Goal: Task Accomplishment & Management: Manage account settings

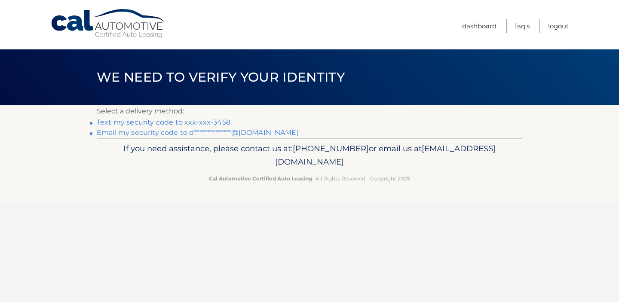
click at [209, 119] on link "Text my security code to xxx-xxx-3458" at bounding box center [164, 122] width 134 height 8
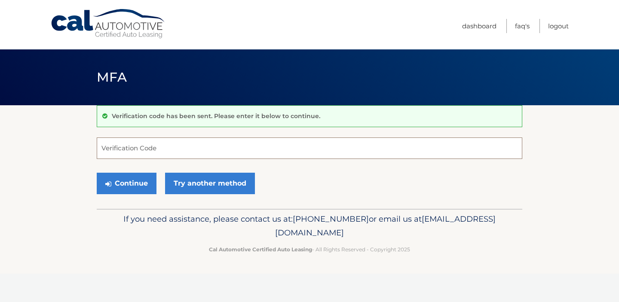
click at [205, 148] on input "Verification Code" at bounding box center [310, 148] width 426 height 21
type input "797681"
click at [125, 186] on button "Continue" at bounding box center [127, 183] width 60 height 21
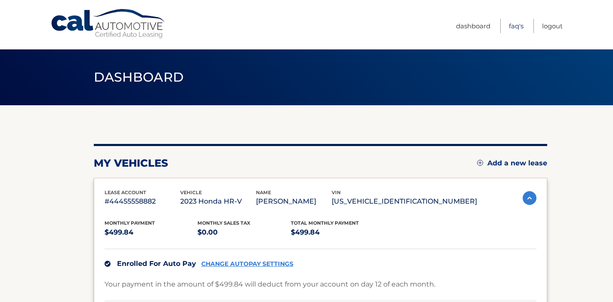
click at [516, 28] on link "FAQ's" at bounding box center [516, 26] width 15 height 14
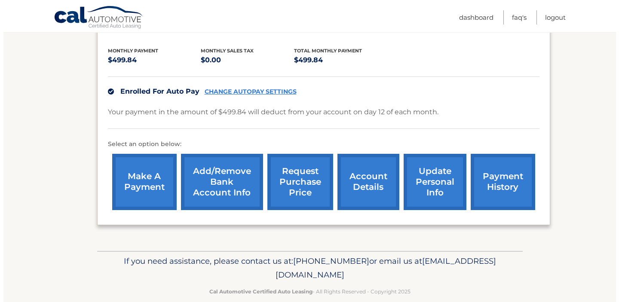
scroll to position [175, 0]
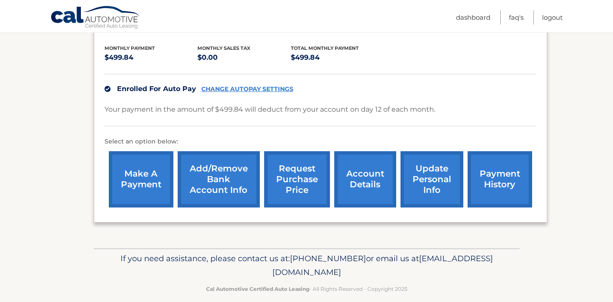
click at [292, 181] on link "request purchase price" at bounding box center [297, 179] width 66 height 56
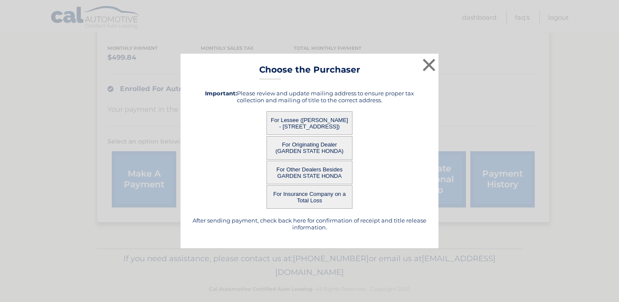
click at [309, 174] on button "For Other Dealers Besides GARDEN STATE HONDA" at bounding box center [310, 173] width 86 height 24
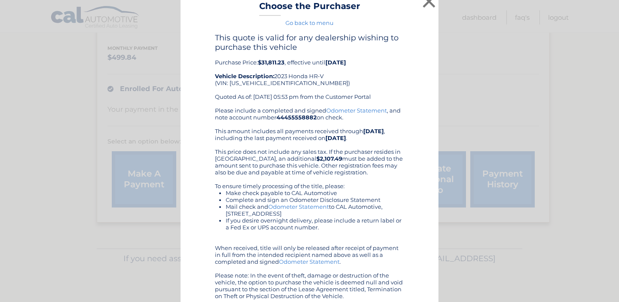
scroll to position [0, 0]
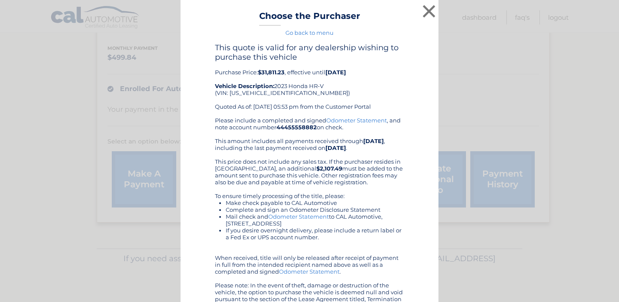
click at [312, 33] on link "Go back to menu" at bounding box center [309, 32] width 48 height 7
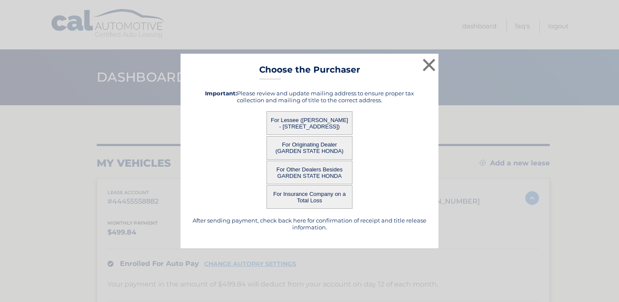
click at [314, 122] on button "For Lessee (DAVID PIERCE - 540 GRANDVIEW DR, , HIGHLAND LAKES, NJ 07422)" at bounding box center [310, 123] width 86 height 24
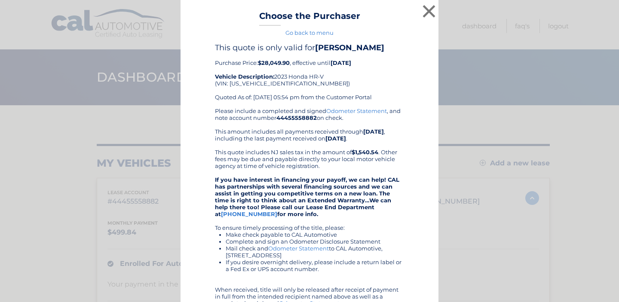
click at [316, 31] on link "Go back to menu" at bounding box center [309, 32] width 48 height 7
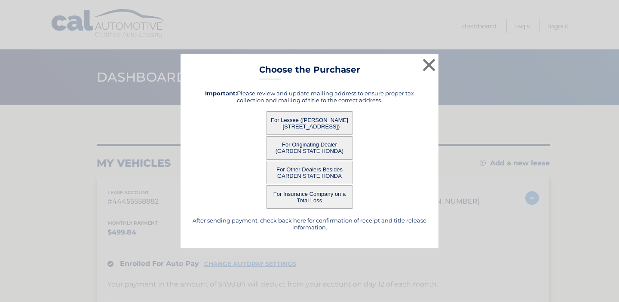
click at [323, 150] on button "For Originating Dealer (GARDEN STATE HONDA)" at bounding box center [310, 148] width 86 height 24
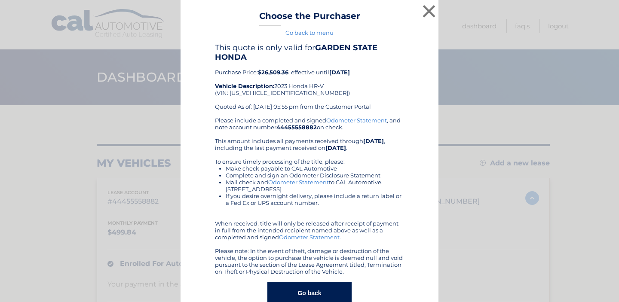
click at [314, 29] on link "Go back to menu" at bounding box center [309, 32] width 48 height 7
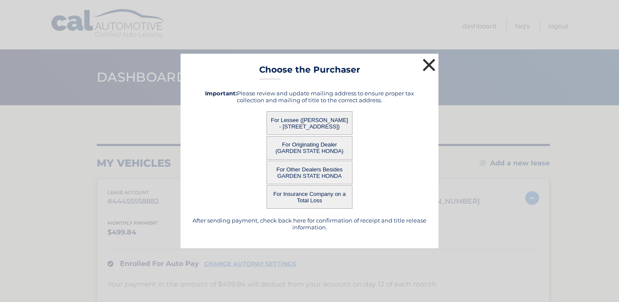
click at [428, 67] on button "×" at bounding box center [428, 64] width 17 height 17
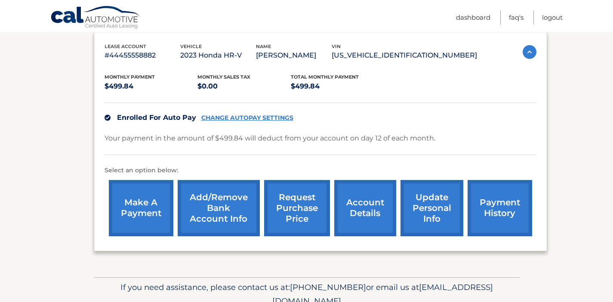
scroll to position [132, 0]
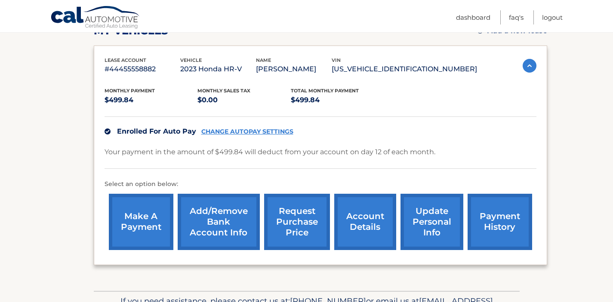
click at [371, 235] on link "account details" at bounding box center [365, 222] width 62 height 56
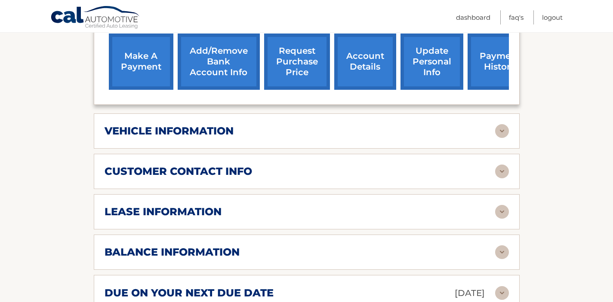
scroll to position [324, 0]
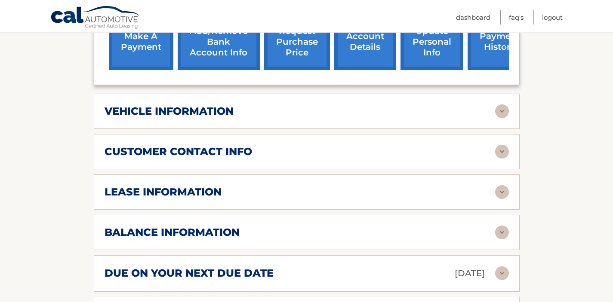
click at [496, 110] on img at bounding box center [502, 111] width 14 height 14
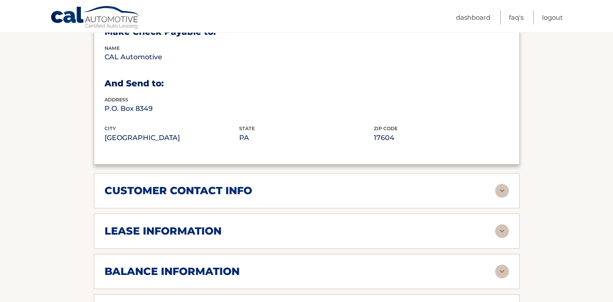
scroll to position [492, 0]
click at [393, 184] on div "customer contact info" at bounding box center [299, 190] width 390 height 13
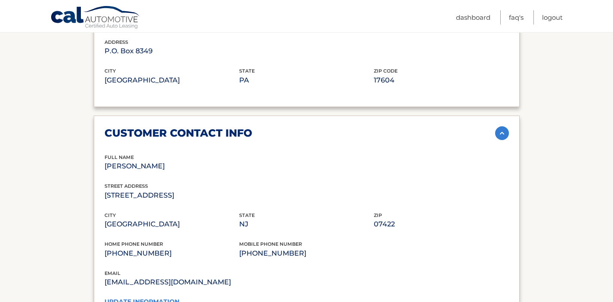
scroll to position [582, 0]
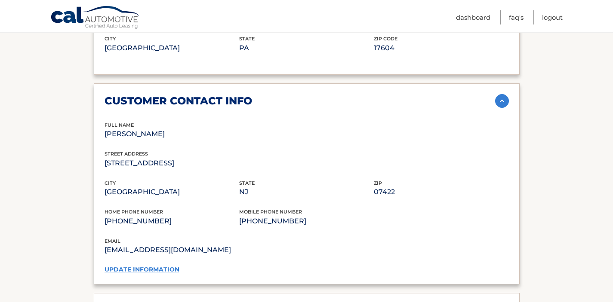
click at [132, 267] on link "update information" at bounding box center [141, 270] width 75 height 8
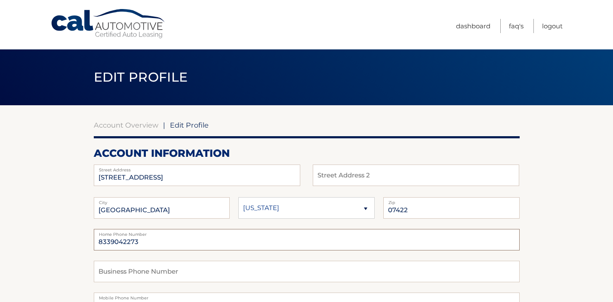
click at [157, 244] on input "8339042273" at bounding box center [307, 239] width 426 height 21
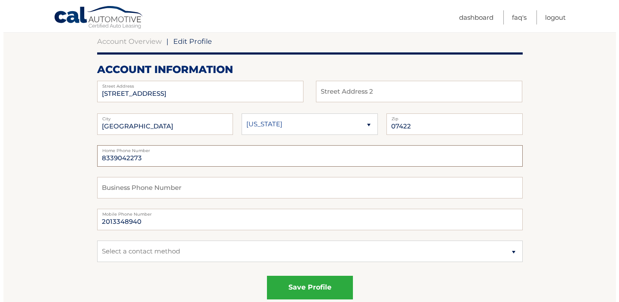
scroll to position [83, 0]
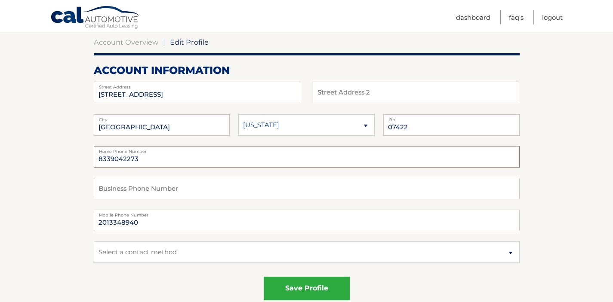
drag, startPoint x: 145, startPoint y: 160, endPoint x: 39, endPoint y: 151, distance: 106.6
type input "9738743458"
drag, startPoint x: 153, startPoint y: 222, endPoint x: 51, endPoint y: 212, distance: 102.0
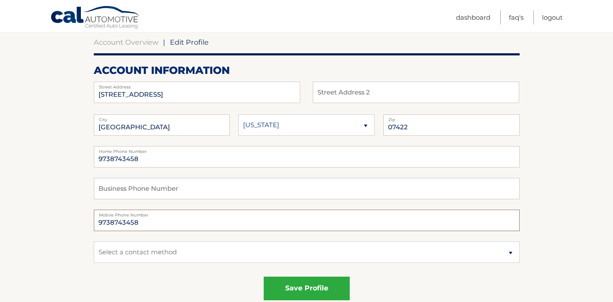
type input "9738743458"
click at [193, 260] on select "Select a contact method Mobile Home" at bounding box center [307, 252] width 426 height 21
select select "1"
click at [94, 242] on select "Select a contact method Mobile Home" at bounding box center [307, 252] width 426 height 21
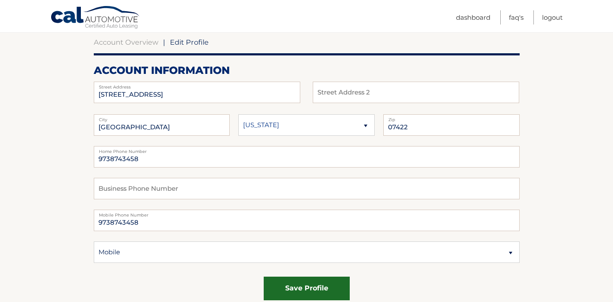
click at [325, 290] on button "save profile" at bounding box center [307, 289] width 86 height 24
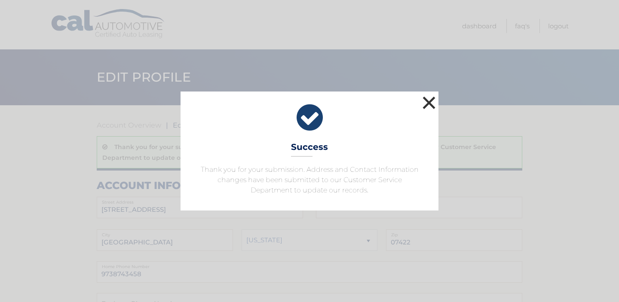
click at [432, 104] on button "×" at bounding box center [428, 102] width 17 height 17
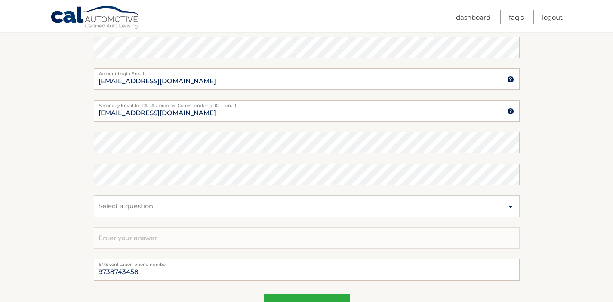
scroll to position [564, 0]
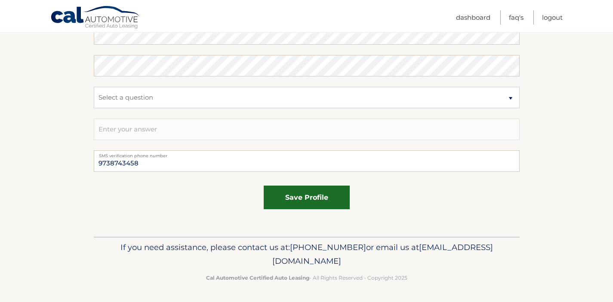
click at [327, 201] on button "save profile" at bounding box center [307, 198] width 86 height 24
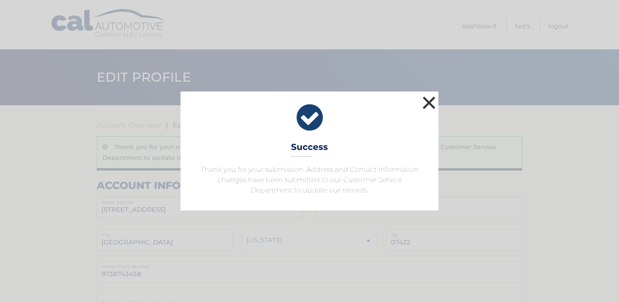
click at [432, 102] on button "×" at bounding box center [428, 102] width 17 height 17
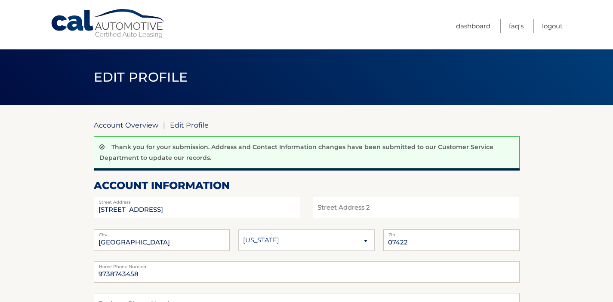
click at [140, 126] on link "Account Overview" at bounding box center [126, 125] width 64 height 9
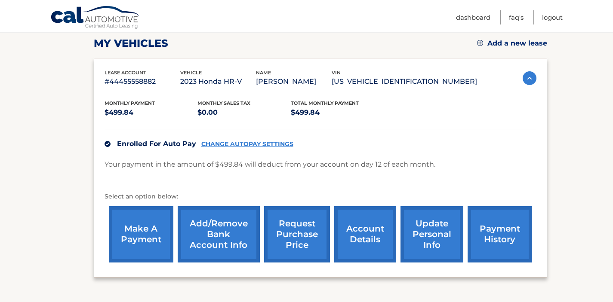
scroll to position [186, 0]
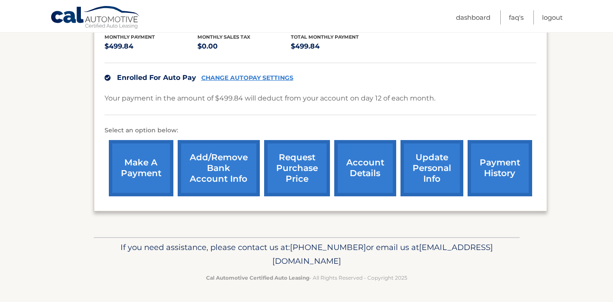
click at [371, 174] on link "account details" at bounding box center [365, 168] width 62 height 56
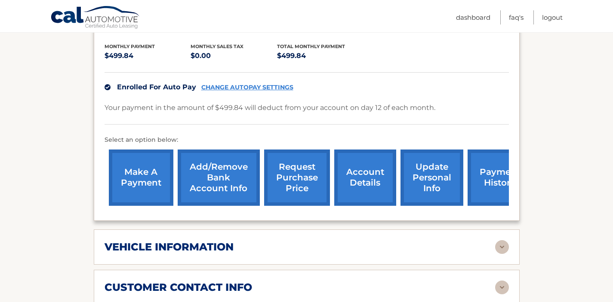
scroll to position [217, 0]
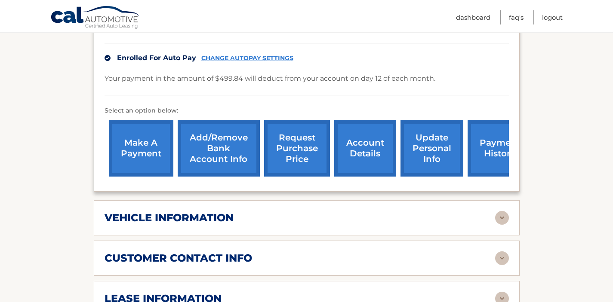
click at [429, 160] on link "update personal info" at bounding box center [431, 148] width 63 height 56
click at [364, 150] on link "account details" at bounding box center [365, 148] width 62 height 56
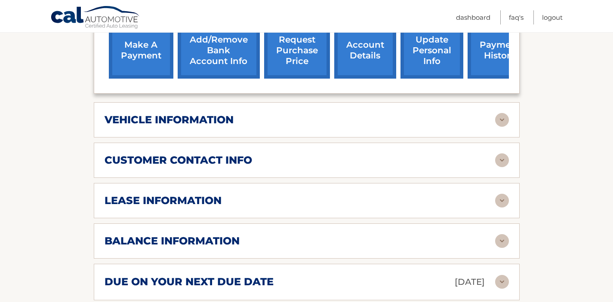
scroll to position [360, 0]
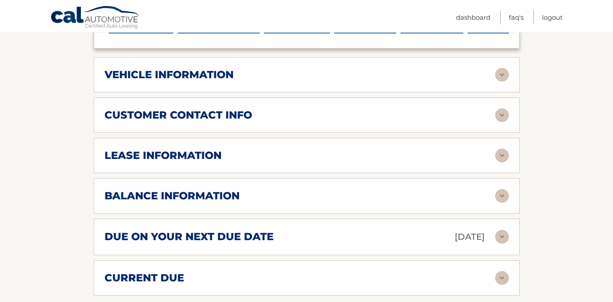
click at [364, 150] on div "lease information" at bounding box center [299, 155] width 390 height 13
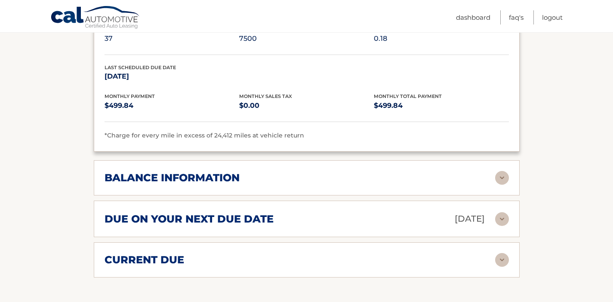
scroll to position [539, 0]
click at [497, 183] on img at bounding box center [502, 179] width 14 height 14
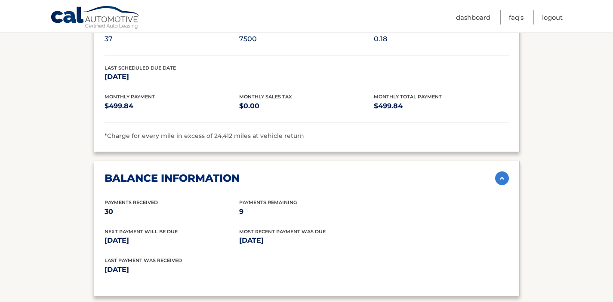
click at [497, 183] on img at bounding box center [502, 179] width 14 height 14
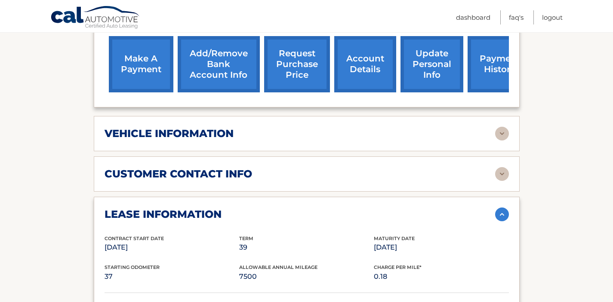
scroll to position [294, 0]
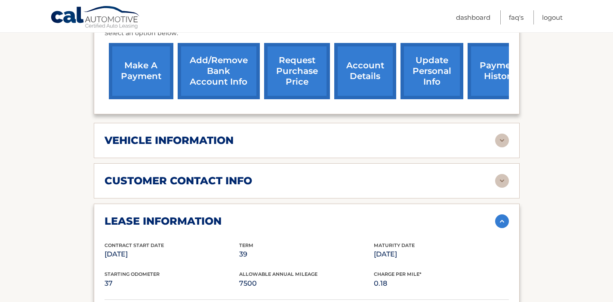
click at [502, 141] on img at bounding box center [502, 141] width 14 height 14
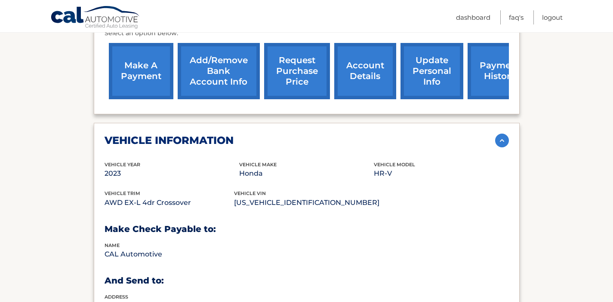
click at [502, 141] on img at bounding box center [502, 141] width 14 height 14
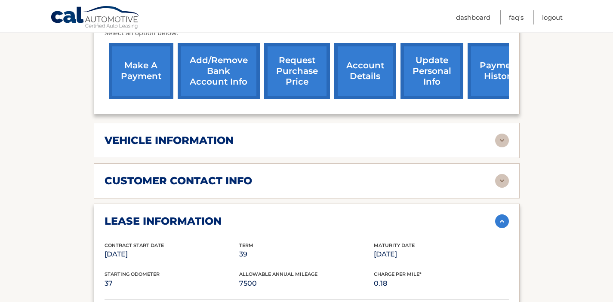
click at [427, 176] on div "customer contact info" at bounding box center [299, 181] width 390 height 13
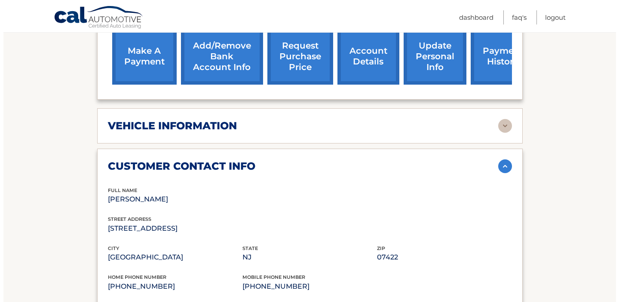
scroll to position [269, 0]
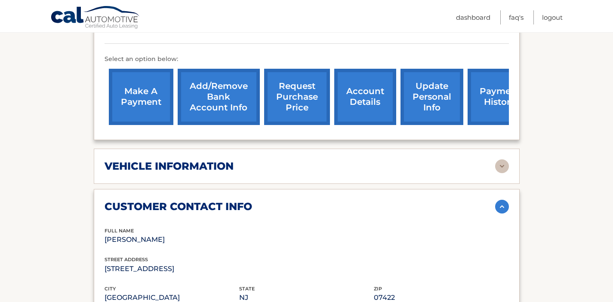
click at [307, 100] on link "request purchase price" at bounding box center [297, 97] width 66 height 56
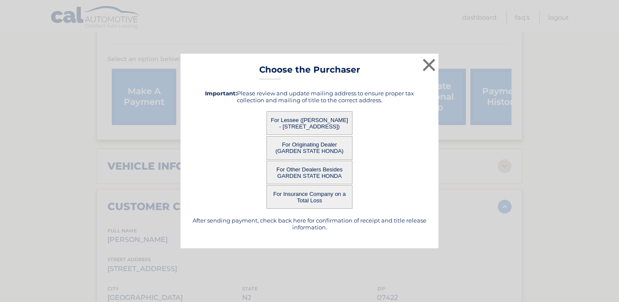
click at [314, 126] on button "For Lessee ([PERSON_NAME] - [STREET_ADDRESS])" at bounding box center [310, 123] width 86 height 24
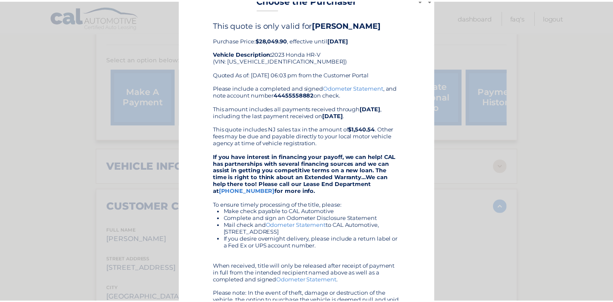
scroll to position [0, 0]
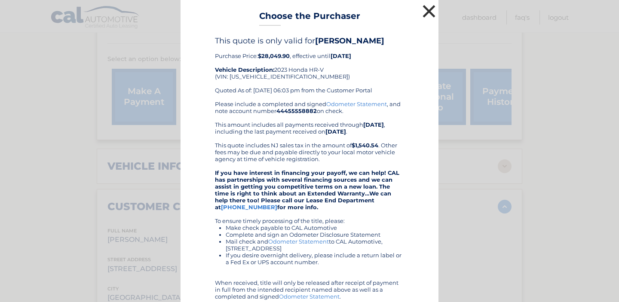
click at [429, 14] on button "×" at bounding box center [428, 11] width 17 height 17
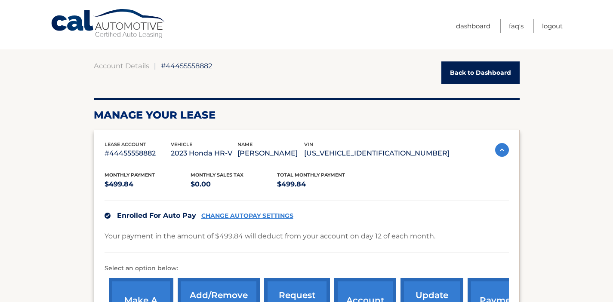
scroll to position [116, 0]
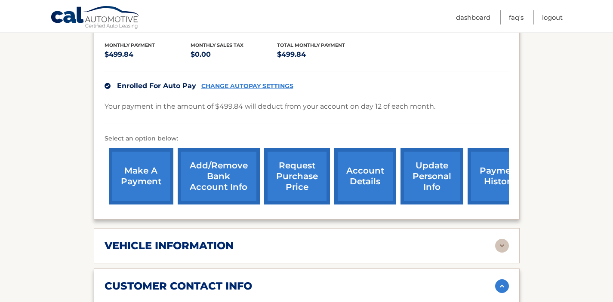
scroll to position [190, 0]
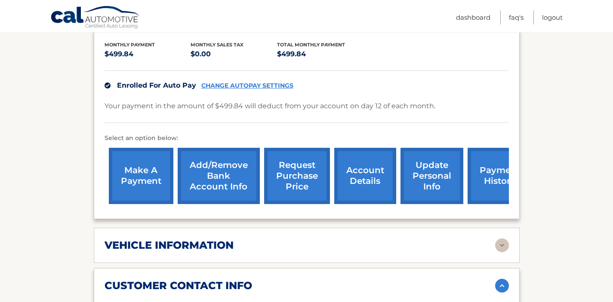
click at [418, 107] on p "Your payment in the amount of $499.84 will deduct from your account on day 12 o…" at bounding box center [269, 106] width 331 height 12
click at [423, 106] on p "Your payment in the amount of $499.84 will deduct from your account on day 12 o…" at bounding box center [269, 106] width 331 height 12
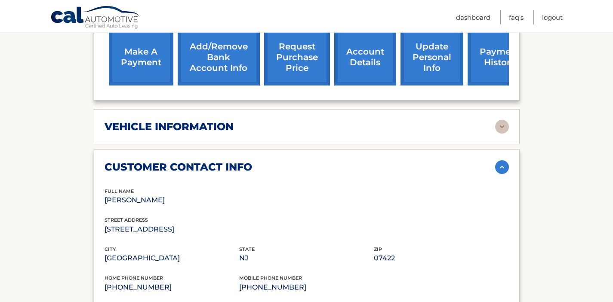
scroll to position [371, 0]
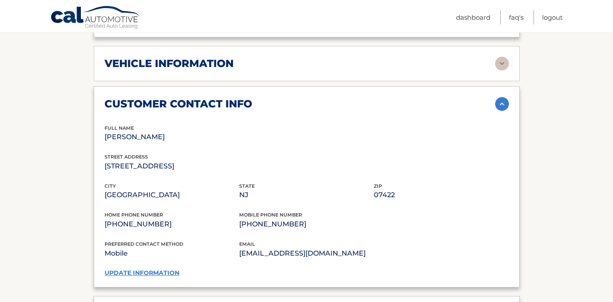
click at [492, 112] on div "customer contact info full name [PERSON_NAME] street address [STREET_ADDRESS] c…" at bounding box center [307, 186] width 426 height 201
click at [502, 102] on img at bounding box center [502, 104] width 14 height 14
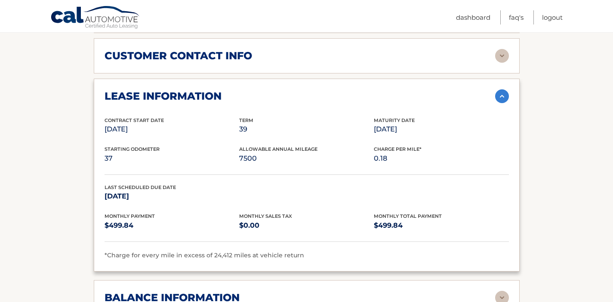
scroll to position [420, 0]
click at [500, 98] on img at bounding box center [502, 96] width 14 height 14
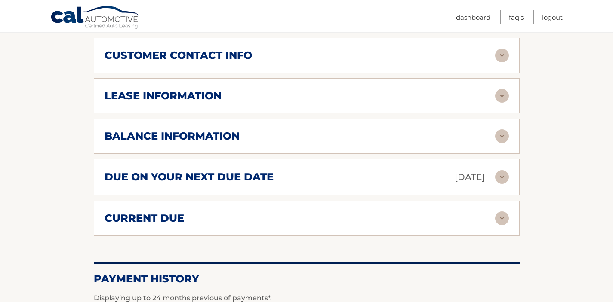
click at [498, 138] on img at bounding box center [502, 136] width 14 height 14
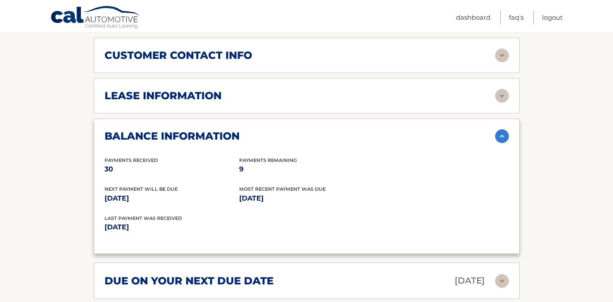
click at [498, 138] on img at bounding box center [502, 136] width 14 height 14
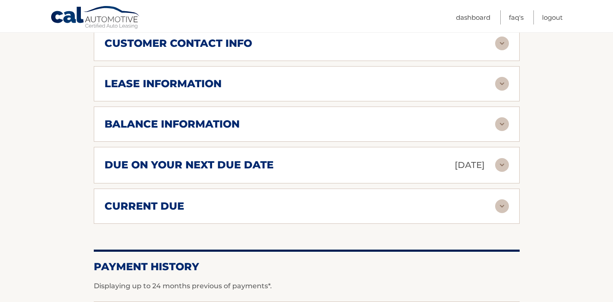
scroll to position [437, 0]
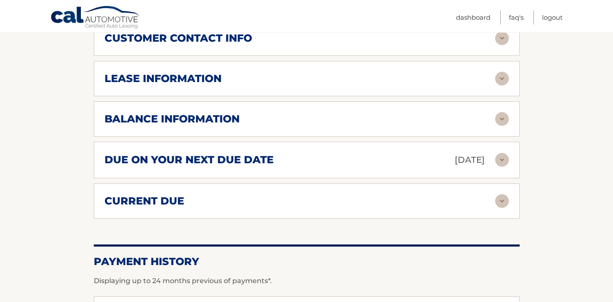
click at [505, 187] on div "current due Late Charges $0.00 Miscelleneous Charges* $0.00 Sales Tax $0.00 pay…" at bounding box center [307, 201] width 426 height 35
click at [502, 198] on img at bounding box center [502, 201] width 14 height 14
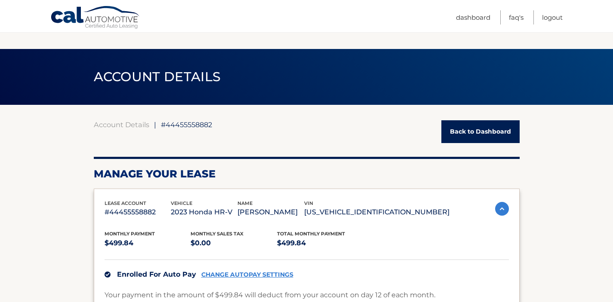
scroll to position [0, 0]
